Goal: Navigation & Orientation: Go to known website

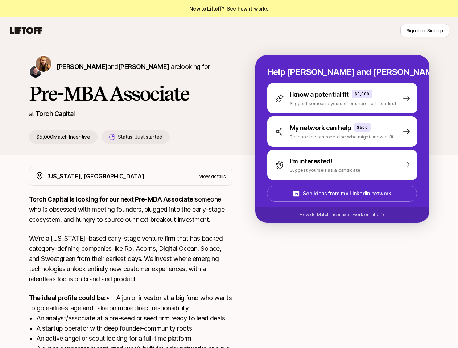
click at [26, 30] on icon at bounding box center [26, 30] width 35 height 10
click at [425, 30] on button "Sign in or Sign up" at bounding box center [424, 30] width 49 height 13
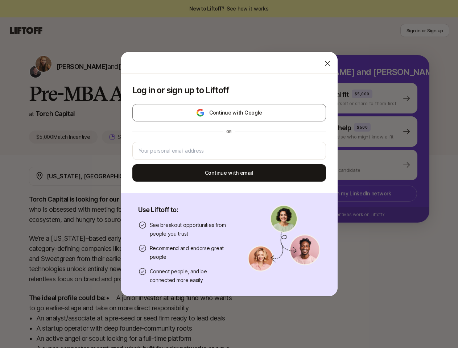
click at [125, 66] on div at bounding box center [229, 63] width 217 height 22
click at [128, 137] on div "Log in or sign up to Liftoff Continue with Google or Continue with email" at bounding box center [229, 134] width 217 height 120
click at [351, 98] on div "Log in or sign up to Liftoff Continue with Google or Continue with email Use Li…" at bounding box center [229, 173] width 458 height 245
click at [351, 132] on div "Log in or sign up to Liftoff Continue with Google or Continue with email Use Li…" at bounding box center [229, 173] width 458 height 245
click at [351, 165] on div "Log in or sign up to Liftoff Continue with Google or Continue with email Use Li…" at bounding box center [229, 173] width 458 height 245
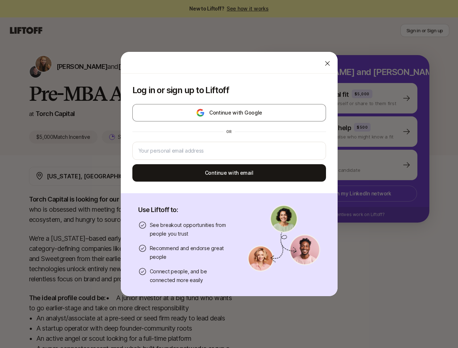
click at [351, 194] on div "Log in or sign up to Liftoff Continue with Google or Continue with email Use Li…" at bounding box center [229, 173] width 458 height 245
click at [351, 215] on div "Log in or sign up to Liftoff Continue with Google or Continue with email Use Li…" at bounding box center [229, 173] width 458 height 245
